Goal: Task Accomplishment & Management: Manage account settings

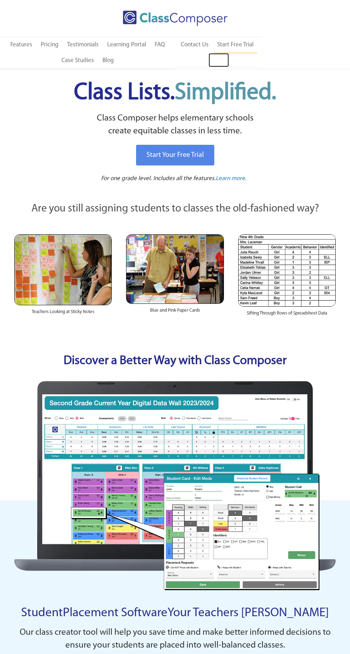
click at [222, 60] on link "Log In" at bounding box center [218, 60] width 20 height 14
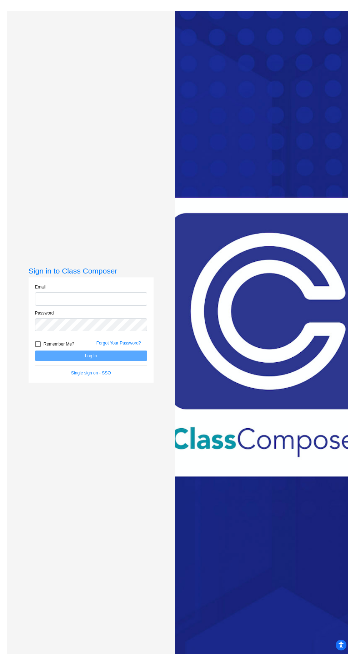
click at [114, 306] on input "email" at bounding box center [91, 298] width 112 height 13
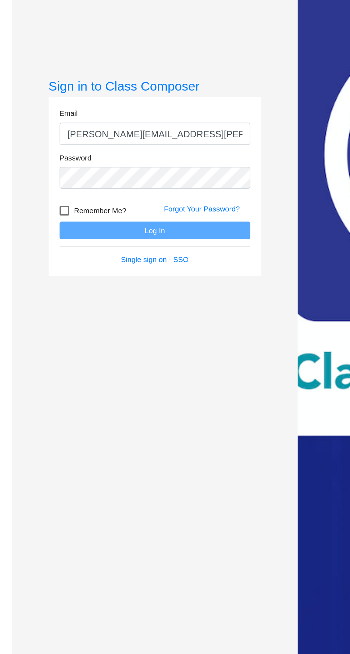
type input "[PERSON_NAME][EMAIL_ADDRESS][PERSON_NAME][DOMAIN_NAME]"
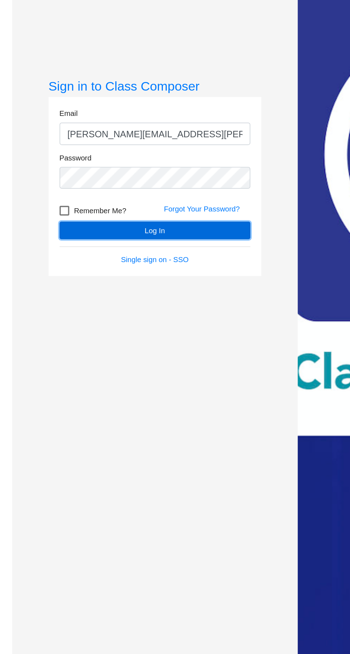
click at [138, 361] on button "Log In" at bounding box center [91, 356] width 112 height 10
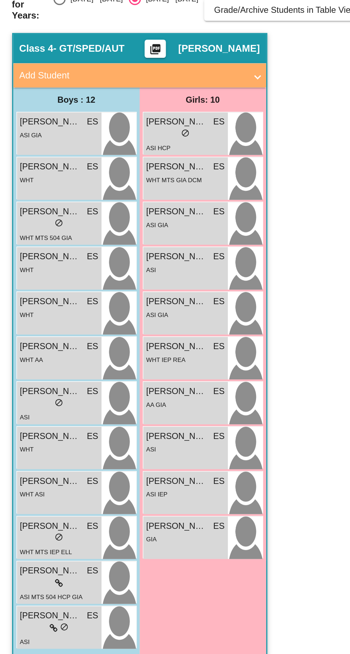
click at [98, 139] on div "lock do_not_disturb_alt" at bounding box center [109, 140] width 46 height 7
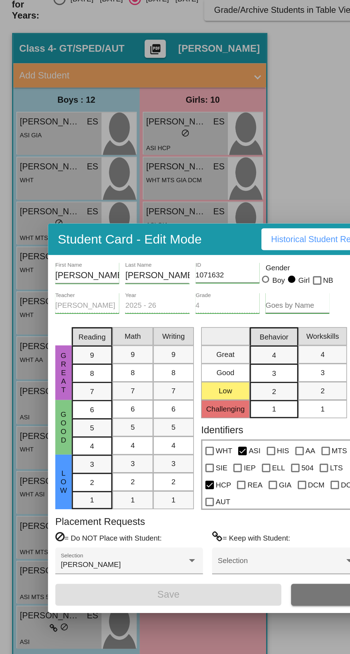
click at [182, 191] on div at bounding box center [175, 327] width 350 height 654
